Goal: Task Accomplishment & Management: Manage account settings

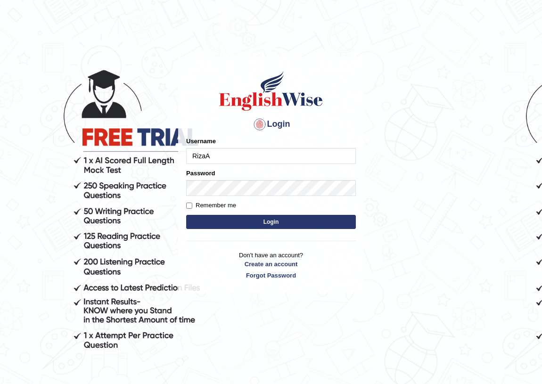
type input "RizaA"
click at [185, 186] on div "Login Please fix the following errors: Username RizaA Password Remember me Logi…" at bounding box center [271, 174] width 186 height 235
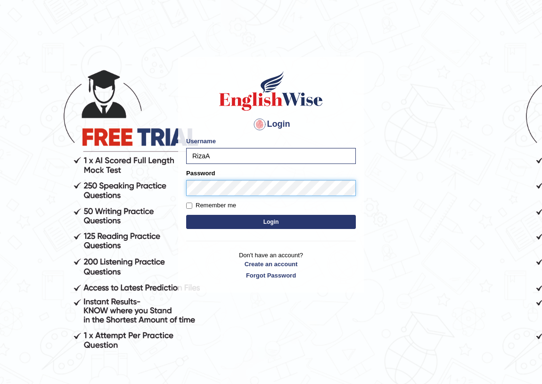
click at [186, 215] on button "Login" at bounding box center [271, 222] width 170 height 14
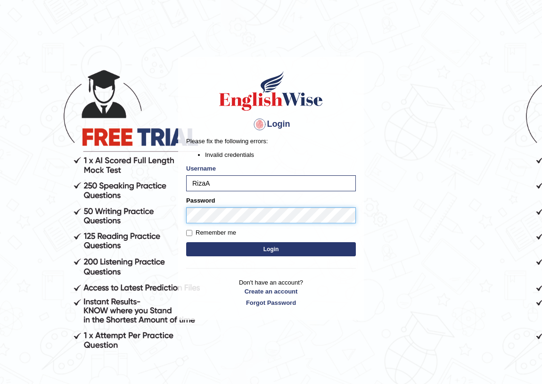
click at [135, 221] on body "Login Please fix the following errors: Invalid credentials Username RizaA Passw…" at bounding box center [271, 219] width 542 height 384
click at [186, 242] on button "Login" at bounding box center [271, 249] width 170 height 14
